Goal: Find specific page/section: Find specific page/section

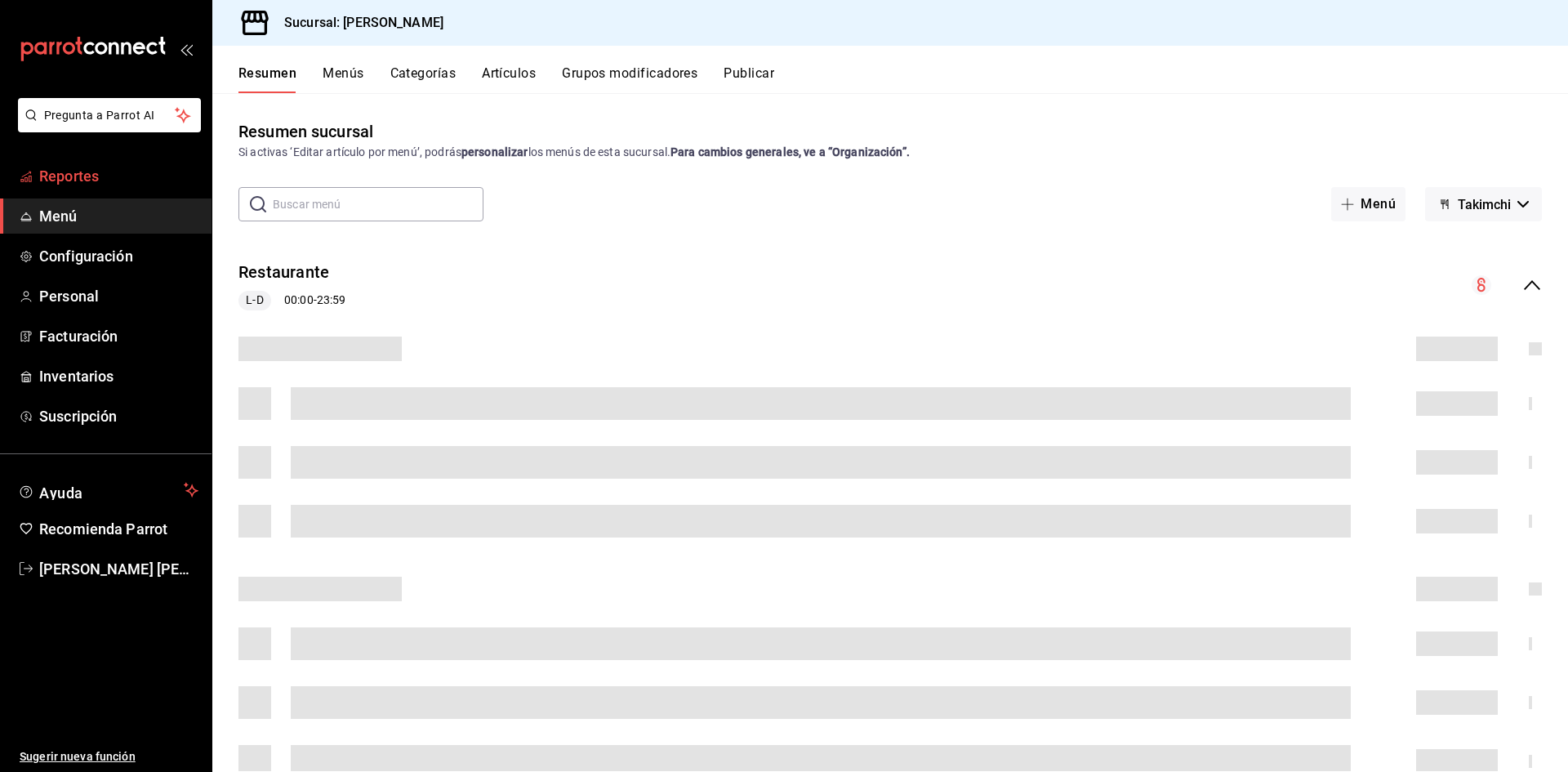
click at [133, 175] on span "Reportes" at bounding box center [118, 175] width 159 height 22
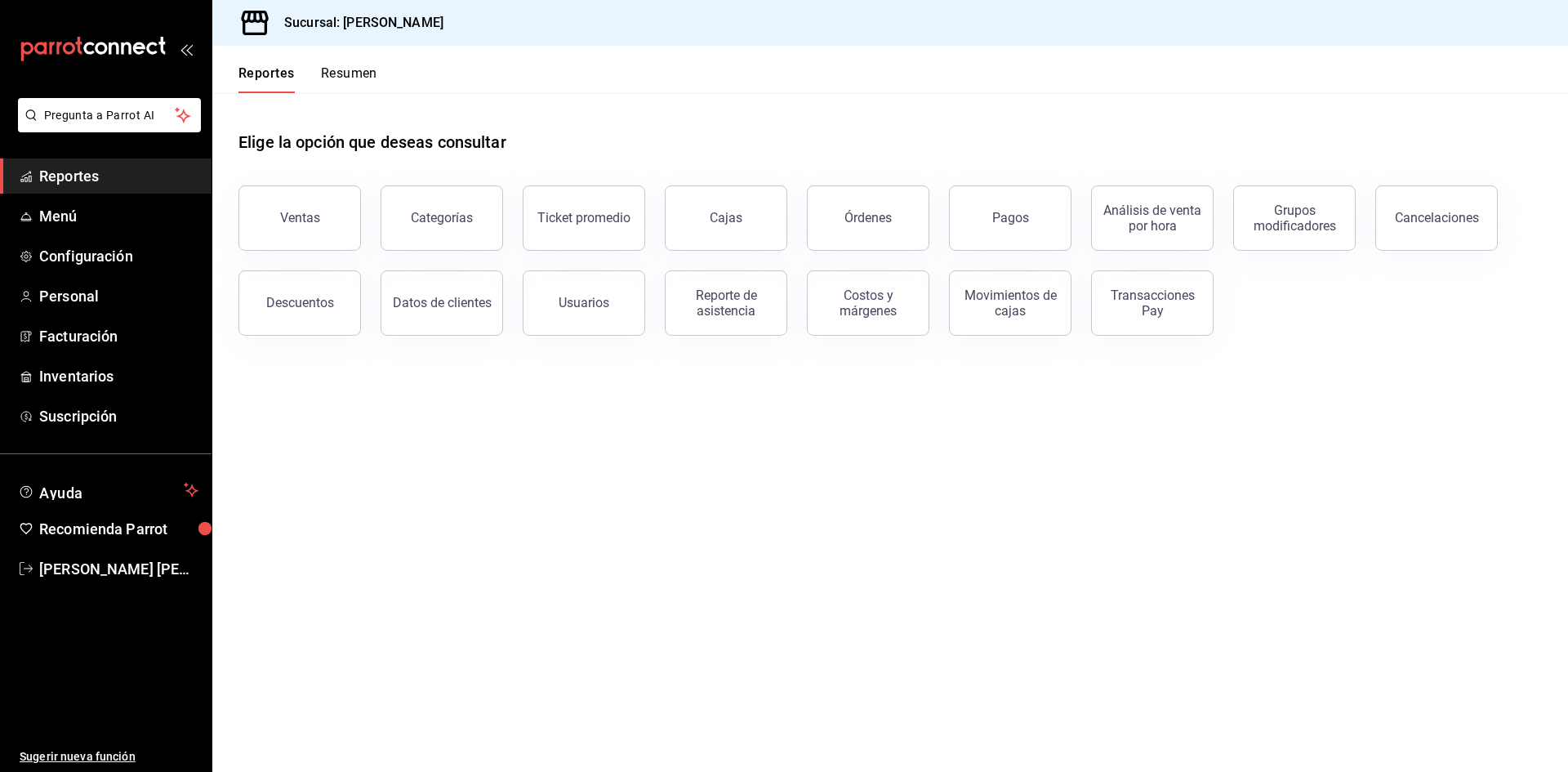
click at [343, 79] on button "Resumen" at bounding box center [349, 78] width 56 height 28
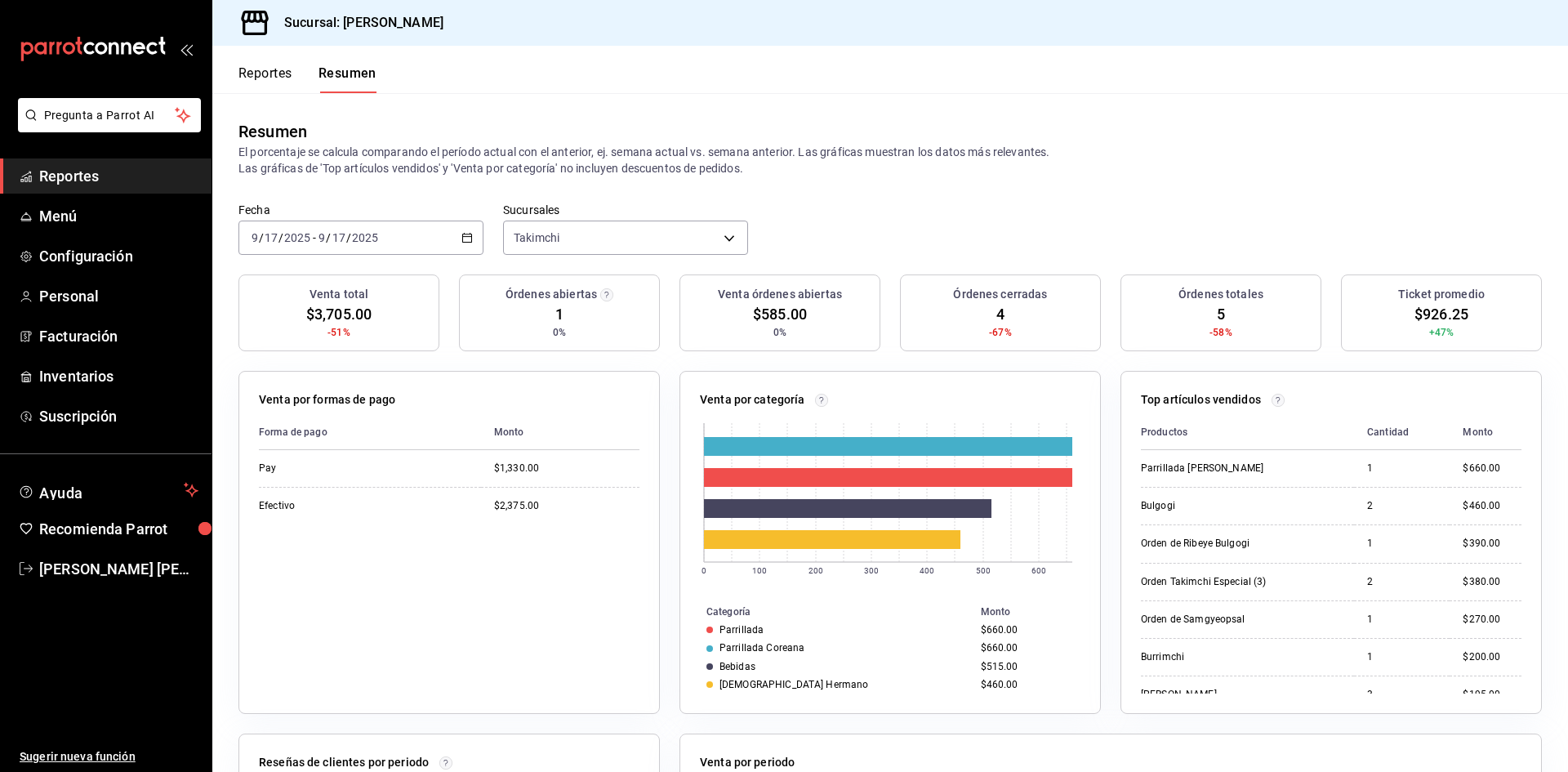
click at [272, 74] on button "Reportes" at bounding box center [265, 78] width 54 height 28
